Goal: Task Accomplishment & Management: Manage account settings

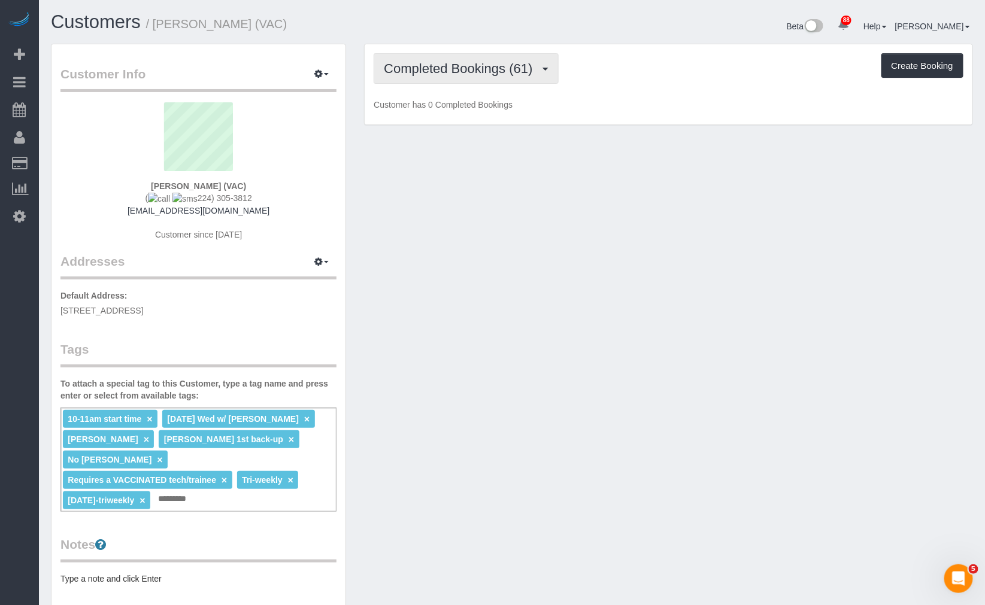
click at [464, 66] on span "Completed Bookings (61)" at bounding box center [461, 68] width 154 height 15
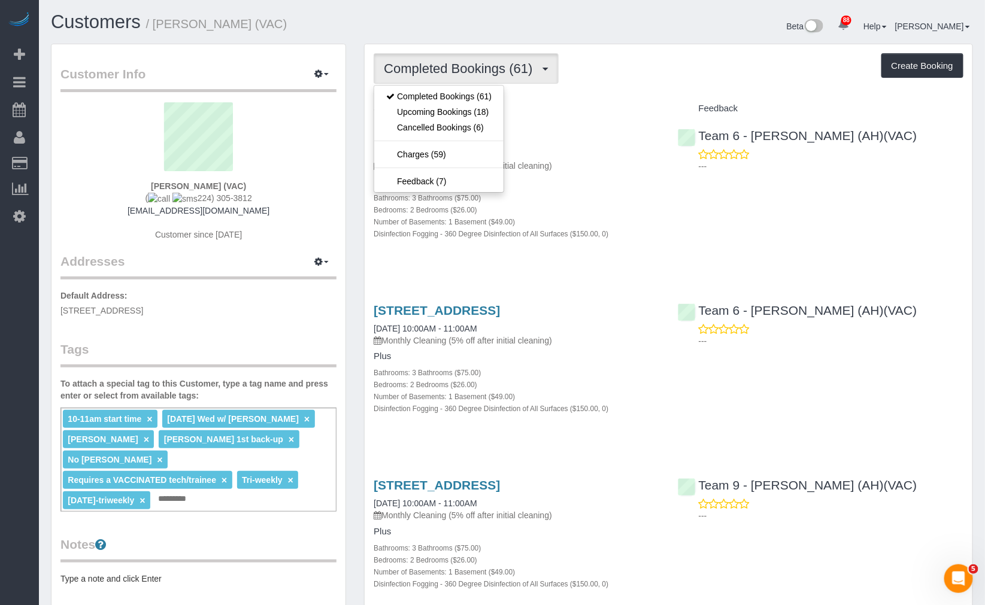
click at [612, 56] on div "Completed Bookings (61) Completed Bookings (61) Upcoming Bookings (18) Cancelle…" at bounding box center [668, 68] width 590 height 31
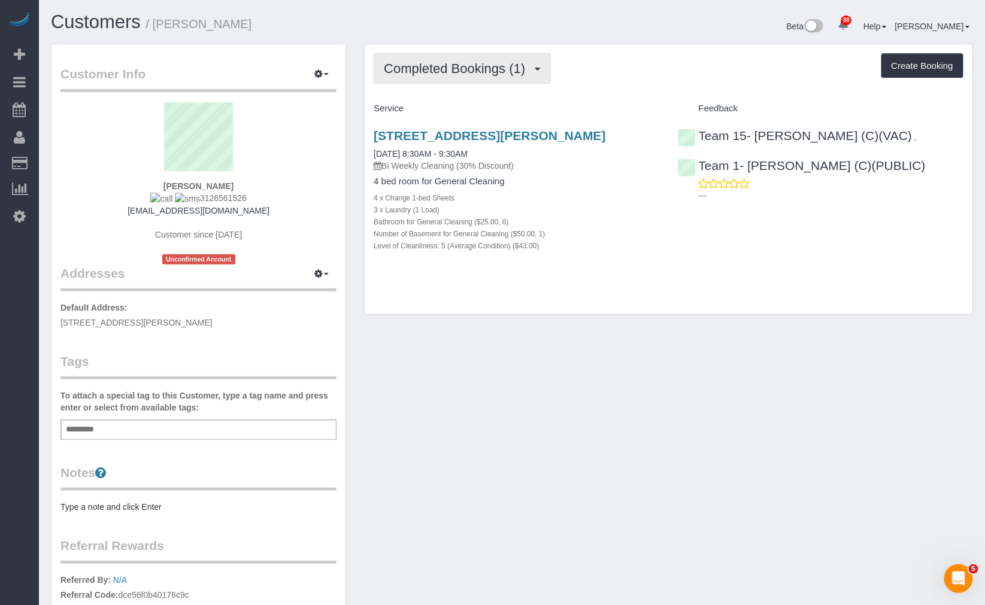
click at [488, 66] on span "Completed Bookings (1)" at bounding box center [457, 68] width 147 height 15
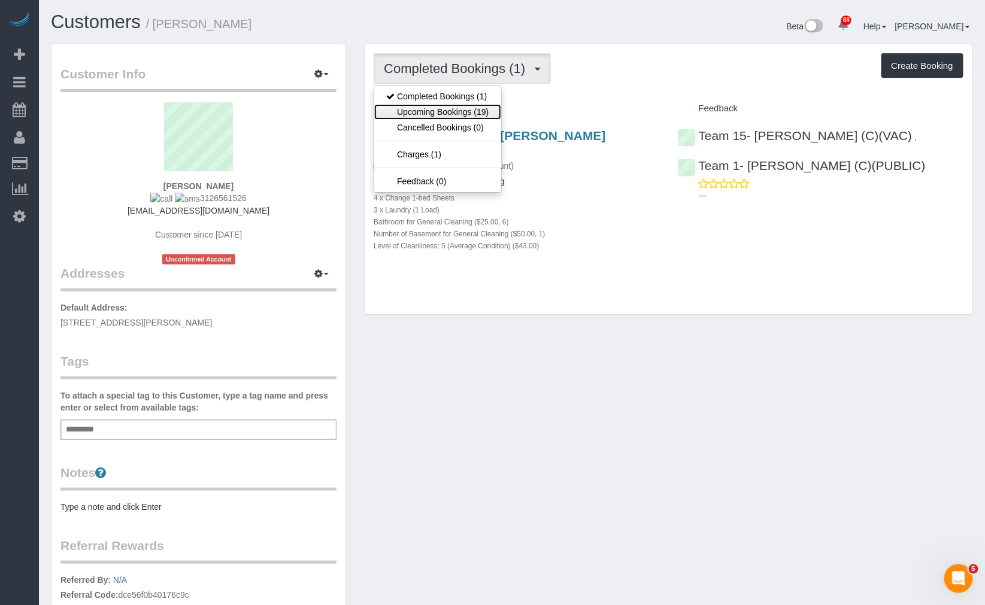
drag, startPoint x: 465, startPoint y: 110, endPoint x: 477, endPoint y: 83, distance: 30.0
click at [465, 110] on link "Upcoming Bookings (19)" at bounding box center [437, 112] width 126 height 16
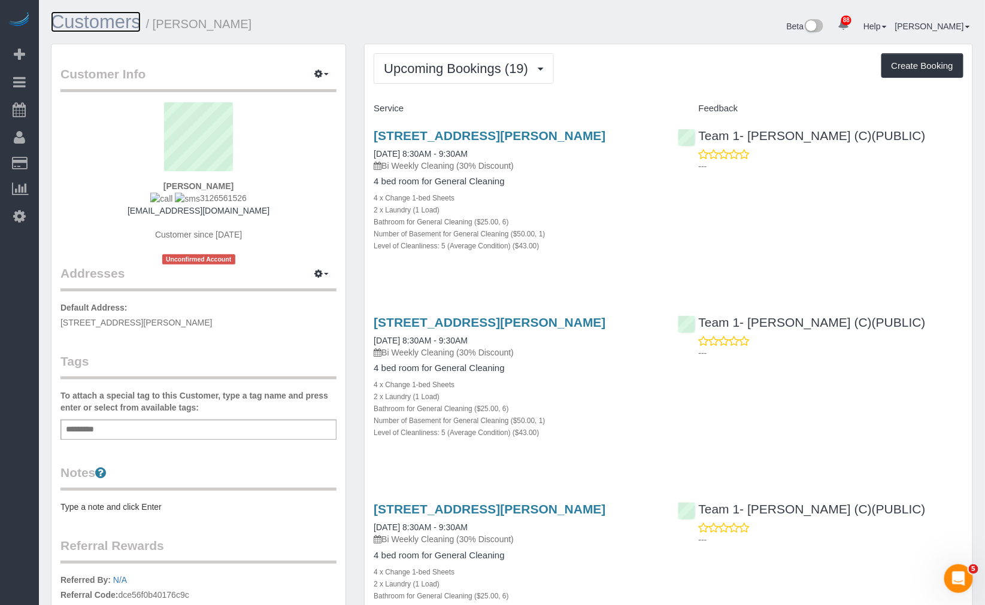
click at [98, 26] on link "Customers" at bounding box center [96, 21] width 90 height 21
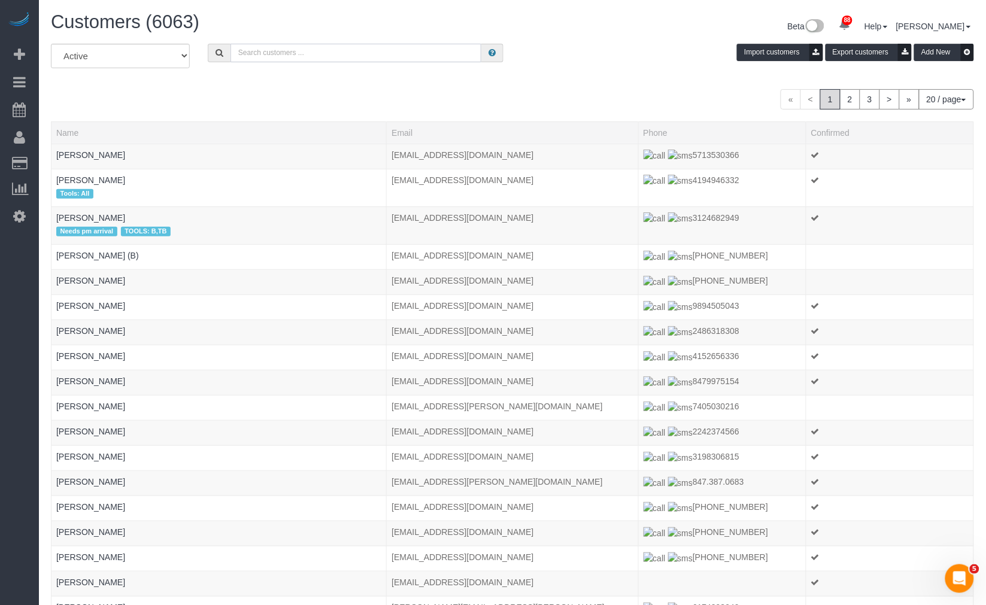
click at [363, 50] on input "text" at bounding box center [355, 53] width 251 height 19
type input "Alexis Cohen-Pena"
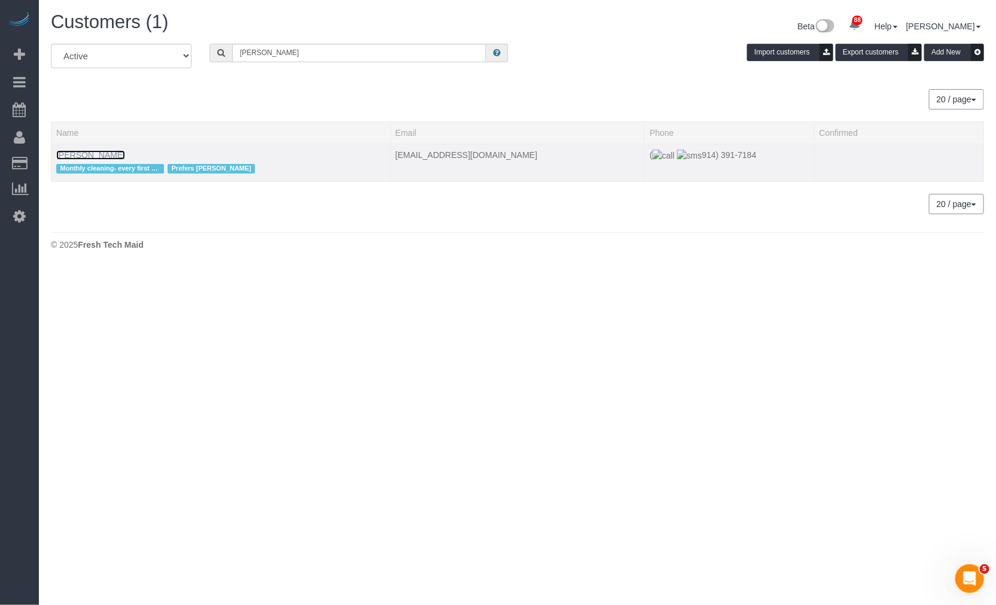
click at [110, 156] on link "Alexis Cohen-Pena" at bounding box center [90, 155] width 69 height 10
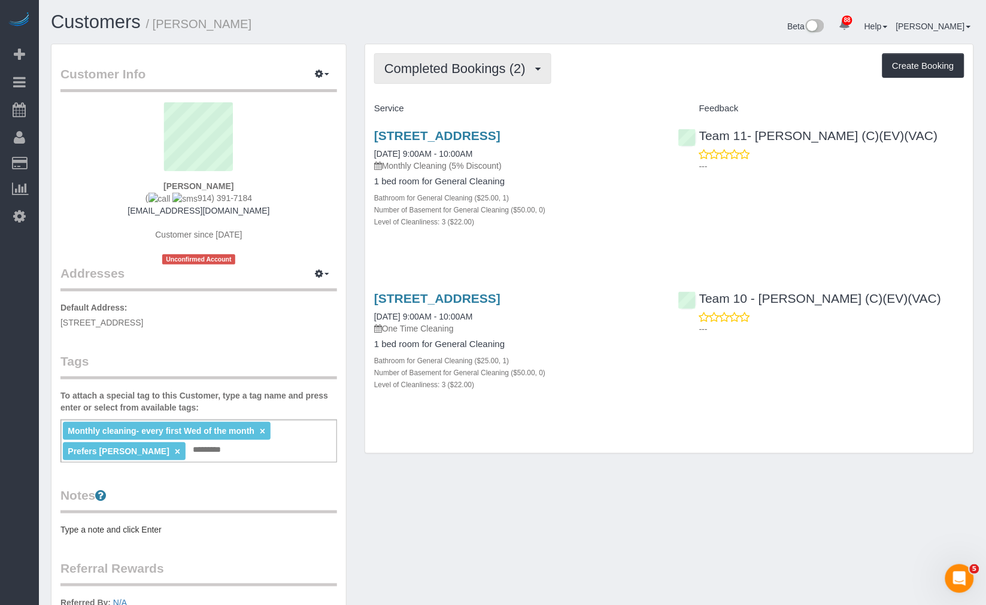
click at [423, 63] on span "Completed Bookings (2)" at bounding box center [457, 68] width 147 height 15
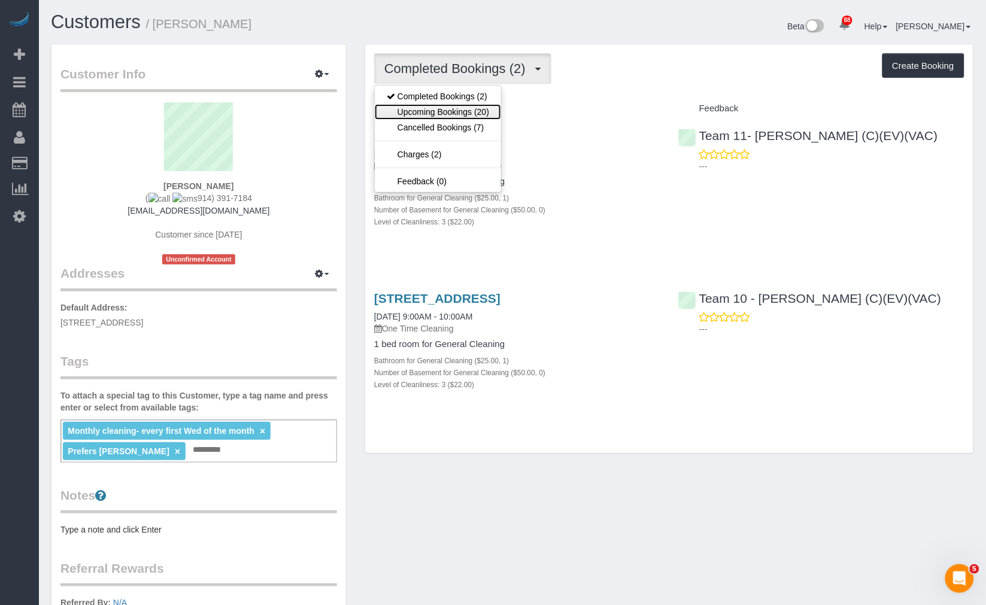
click at [443, 114] on link "Upcoming Bookings (20)" at bounding box center [438, 112] width 126 height 16
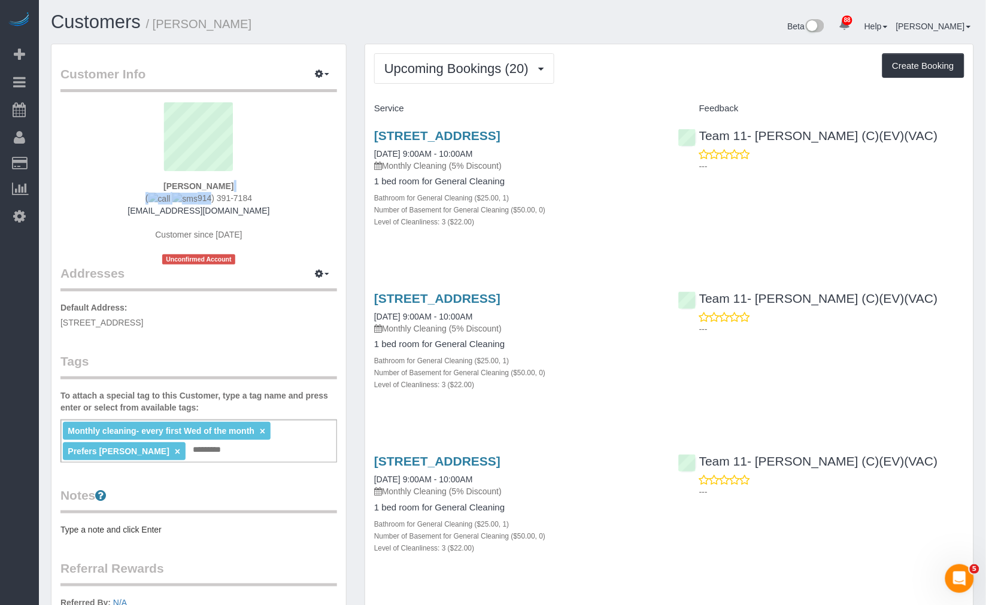
drag, startPoint x: 260, startPoint y: 192, endPoint x: 195, endPoint y: 201, distance: 65.3
click at [195, 201] on div "Alexis Cohen-Pena ( 914) 391-7184 cohenpen@gmail.com Customer since 2025 Unconf…" at bounding box center [198, 183] width 277 height 162
click at [274, 196] on div "Alexis Cohen-Pena ( 914) 391-7184 cohenpen@gmail.com Customer since 2025 Unconf…" at bounding box center [198, 183] width 277 height 162
drag, startPoint x: 270, startPoint y: 198, endPoint x: 186, endPoint y: 199, distance: 83.8
click at [186, 199] on div "Alexis Cohen-Pena ( 914) 391-7184 cohenpen@gmail.com Customer since 2025 Unconf…" at bounding box center [198, 183] width 277 height 162
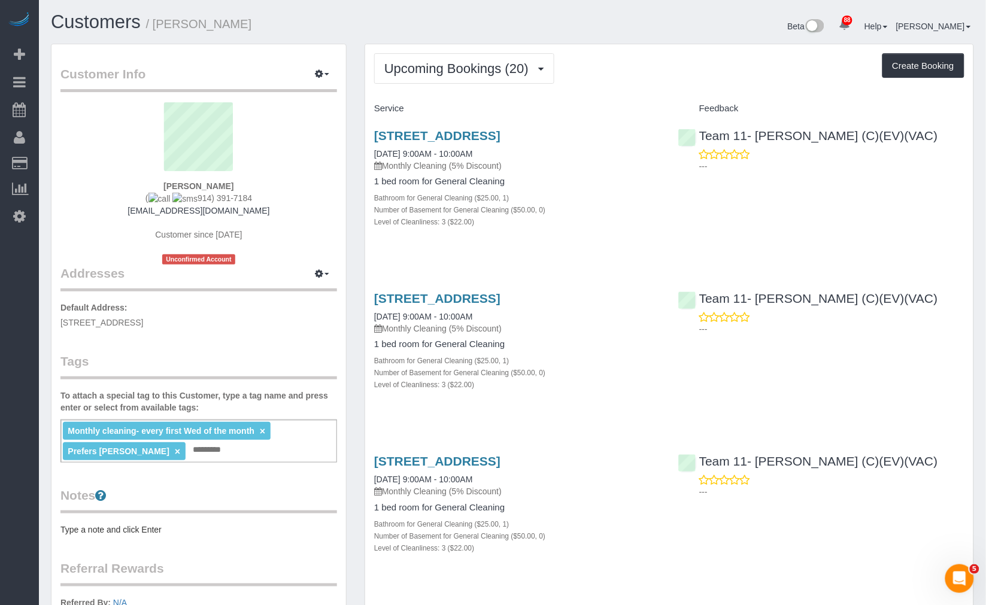
copy span "914) 391-7184"
drag, startPoint x: 284, startPoint y: 19, endPoint x: 156, endPoint y: 30, distance: 129.2
click at [156, 30] on h1 "Customers / Alexis Cohen-Pena" at bounding box center [277, 22] width 452 height 20
copy small "Alexis Cohen-Pena"
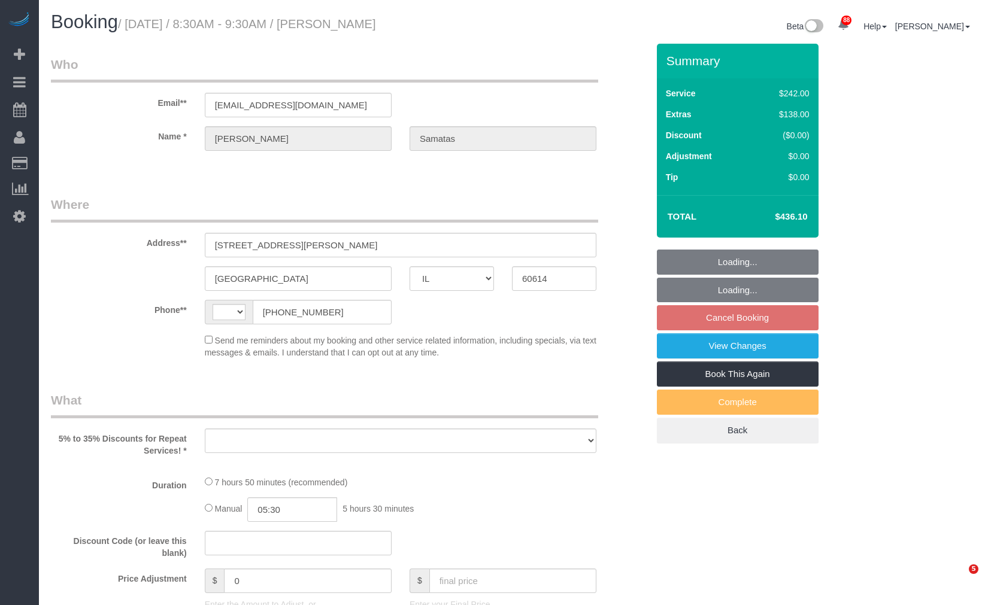
select select "IL"
select select "number:1"
select select "number:58"
select select "number:139"
select select "number:104"
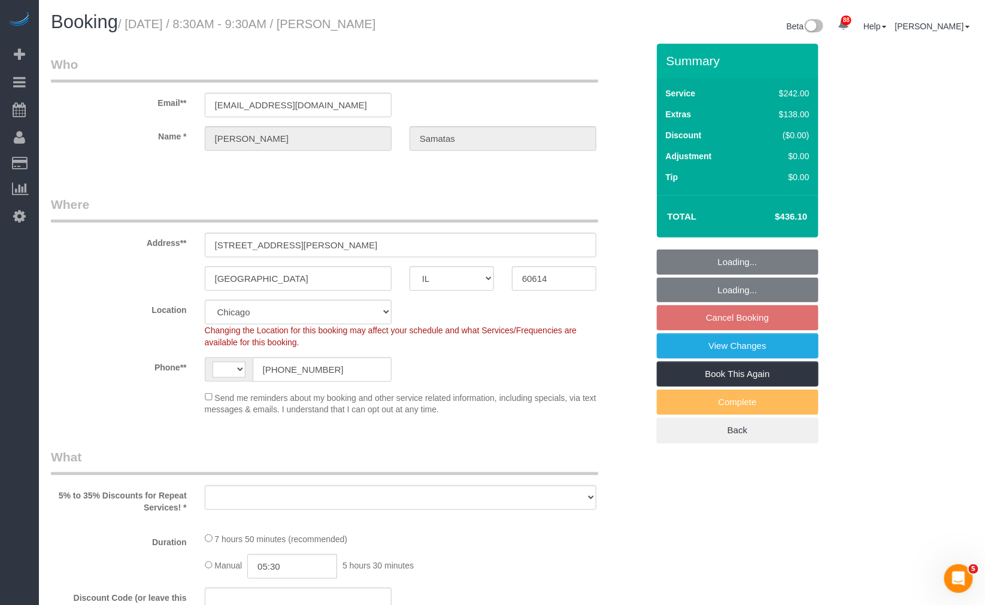
select select "string:US"
select select "object:1277"
select select "512"
select select "6"
select select "1"
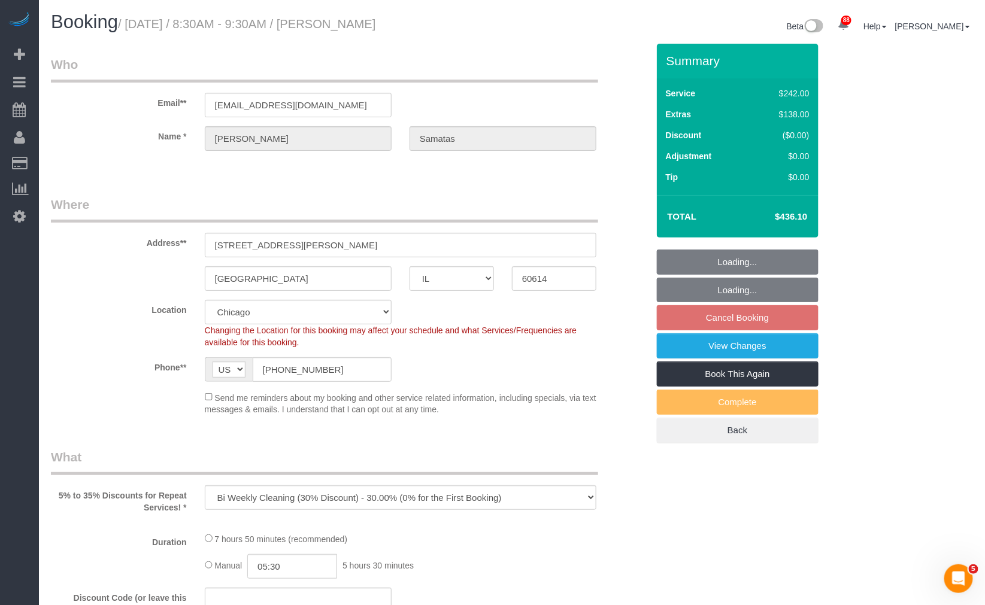
select select "5"
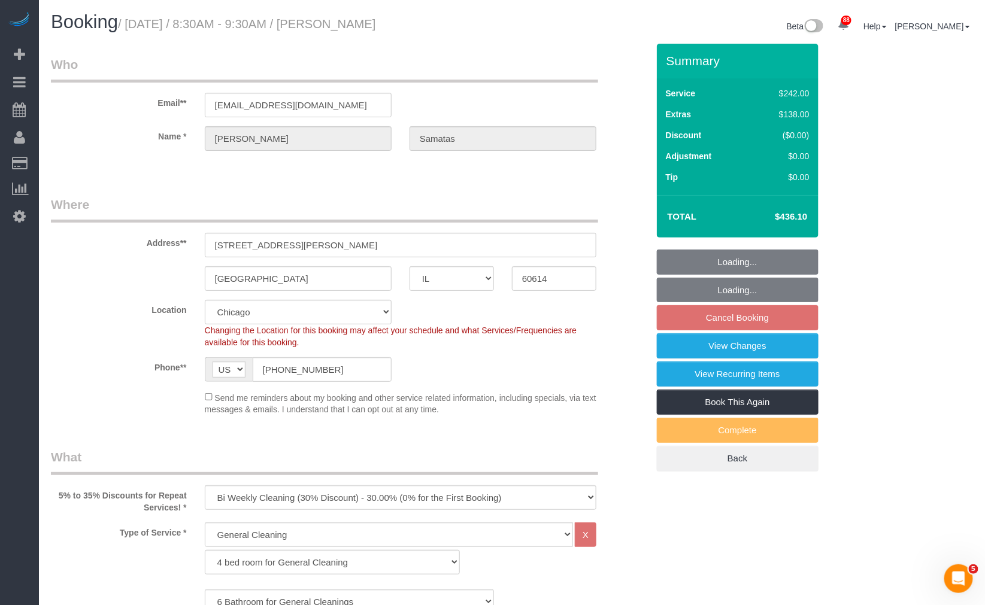
scroll to position [66, 0]
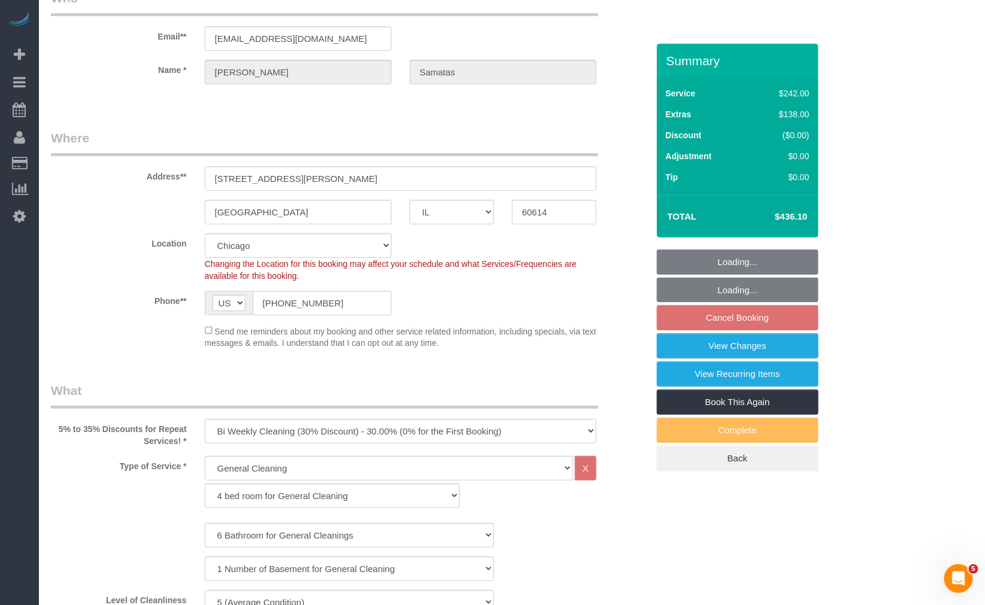
select select "6"
select select "1"
select select "5"
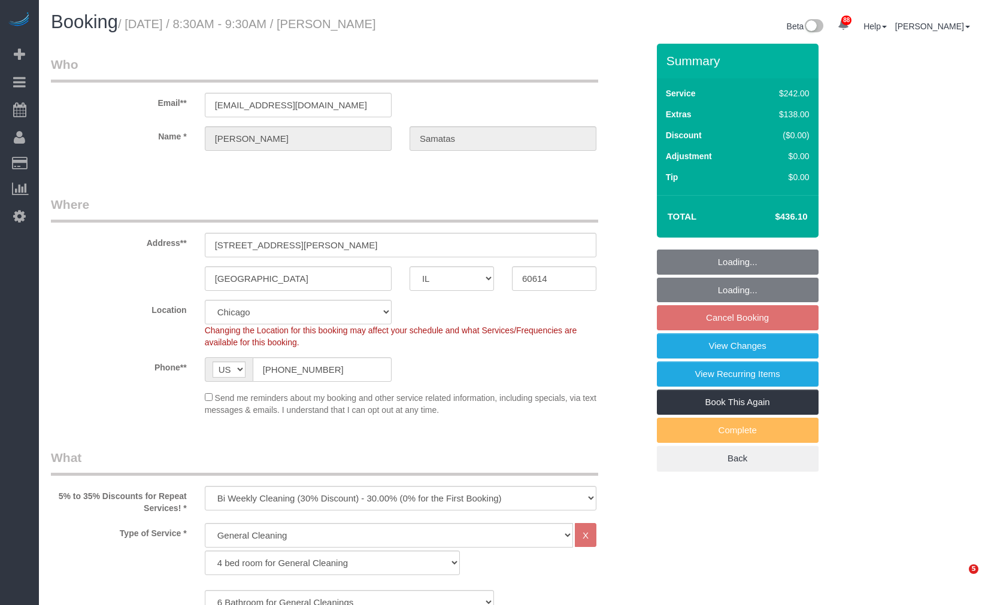
select select "IL"
select select "512"
select select "number:1"
select select "number:58"
select select "number:139"
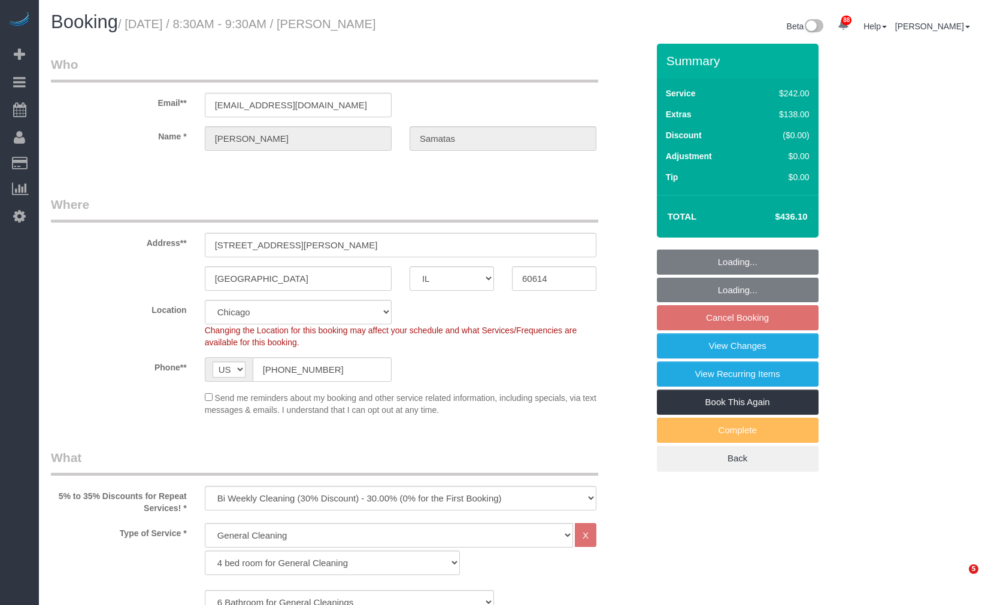
select select "number:104"
select select "6"
select select "1"
select select "5"
